Goal: Book appointment/travel/reservation

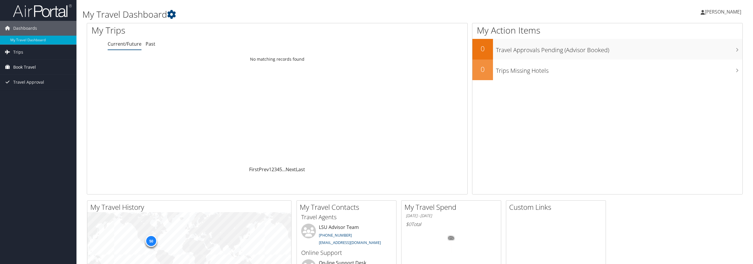
click at [21, 69] on span "Book Travel" at bounding box center [24, 67] width 23 height 15
click at [30, 89] on link "Book/Manage Online Trips" at bounding box center [38, 87] width 77 height 9
click at [39, 88] on link "Book/Manage Online Trips" at bounding box center [38, 87] width 77 height 9
click at [25, 72] on span "Book Travel" at bounding box center [24, 67] width 23 height 15
click at [26, 87] on link "Book/Manage Online Trips" at bounding box center [38, 87] width 77 height 9
